Goal: Find specific page/section: Find specific page/section

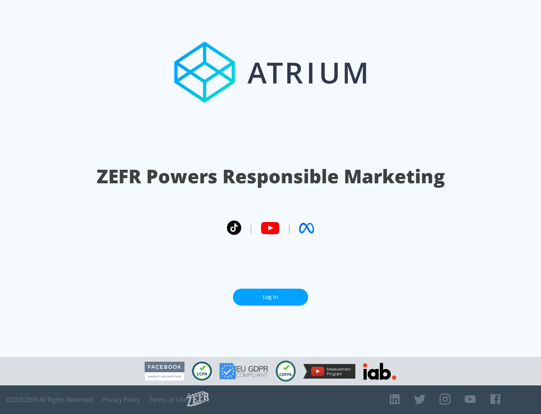
click at [271, 294] on link "Log In" at bounding box center [270, 296] width 75 height 17
